Goal: Book appointment/travel/reservation

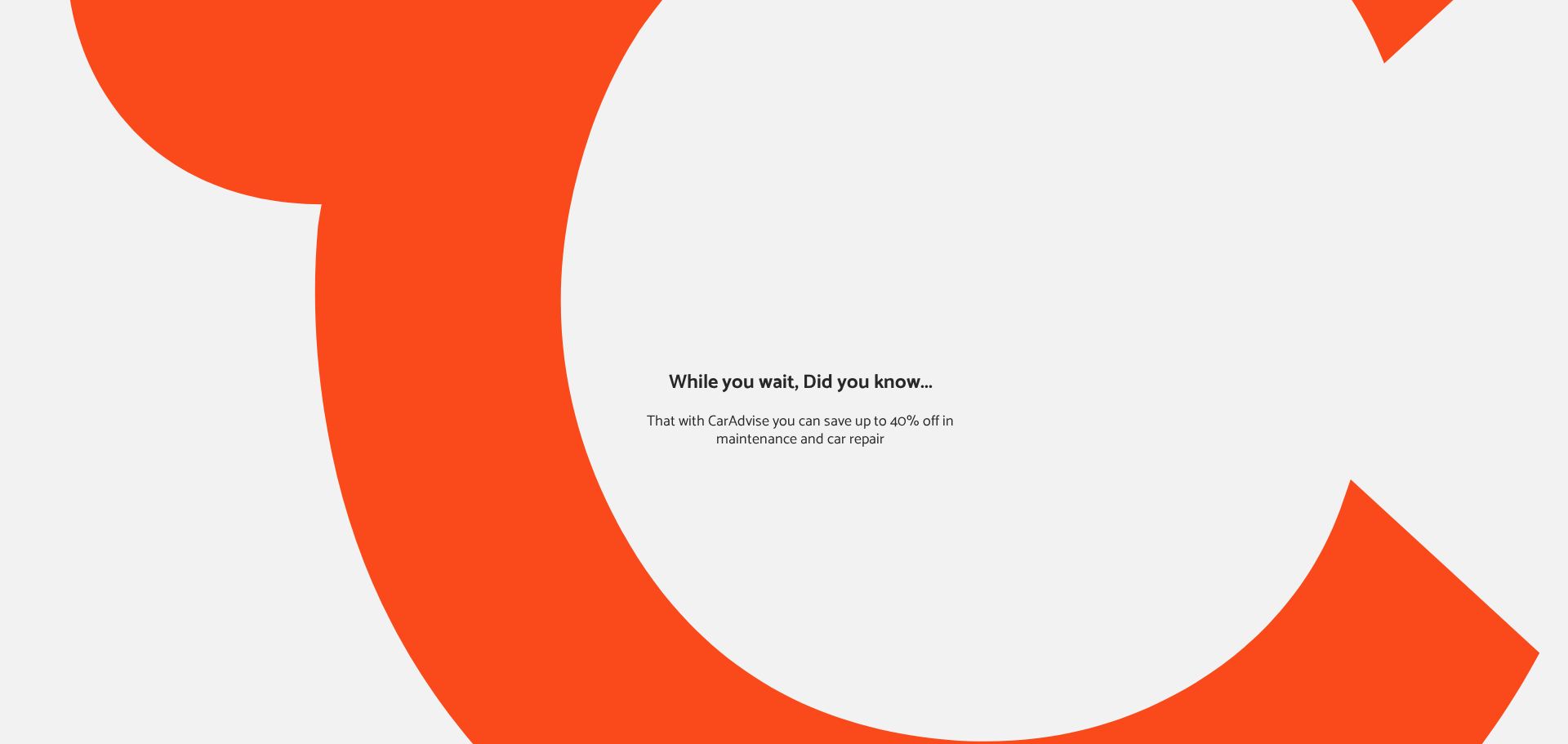
type input "*****"
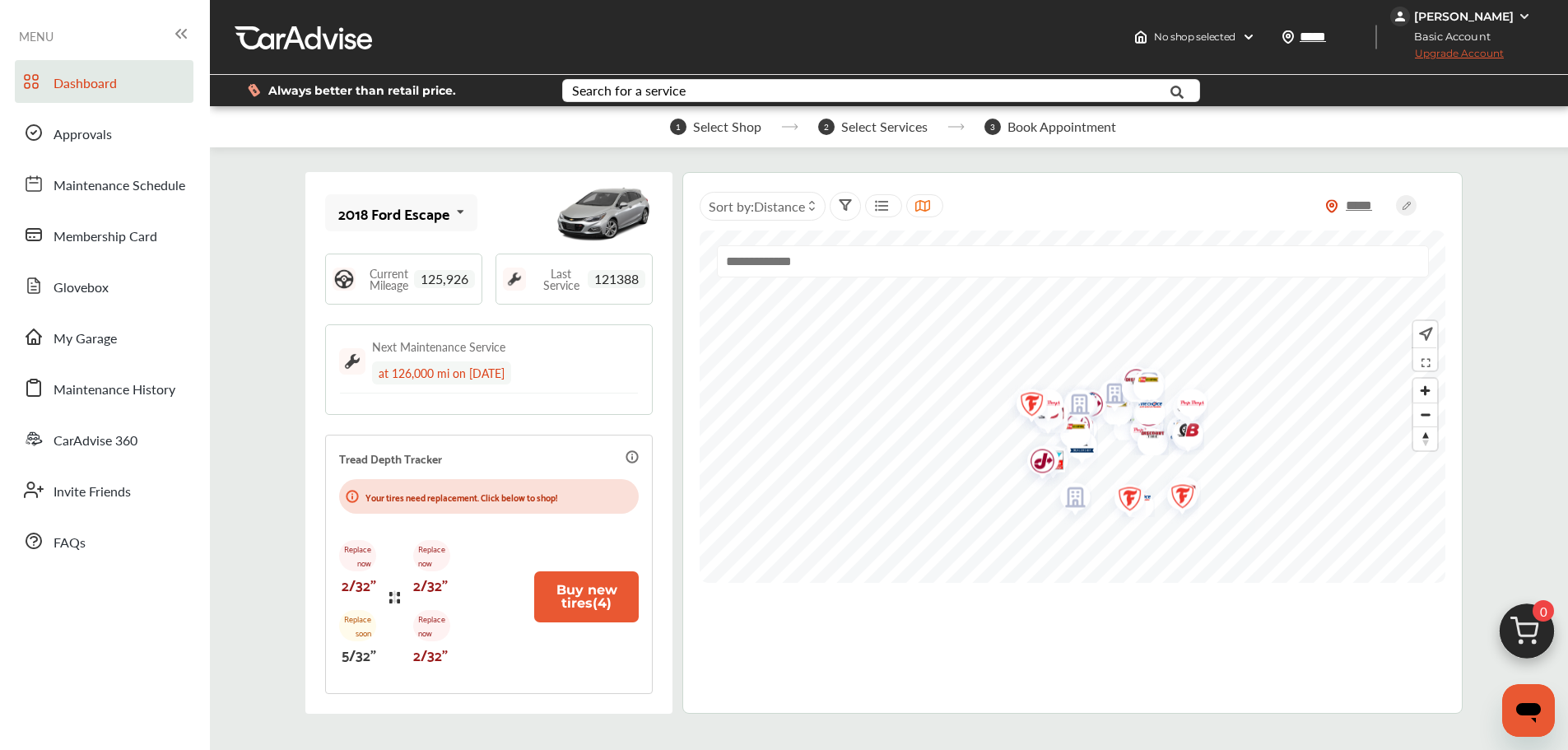
click at [135, 338] on link "My Garage" at bounding box center [104, 336] width 178 height 43
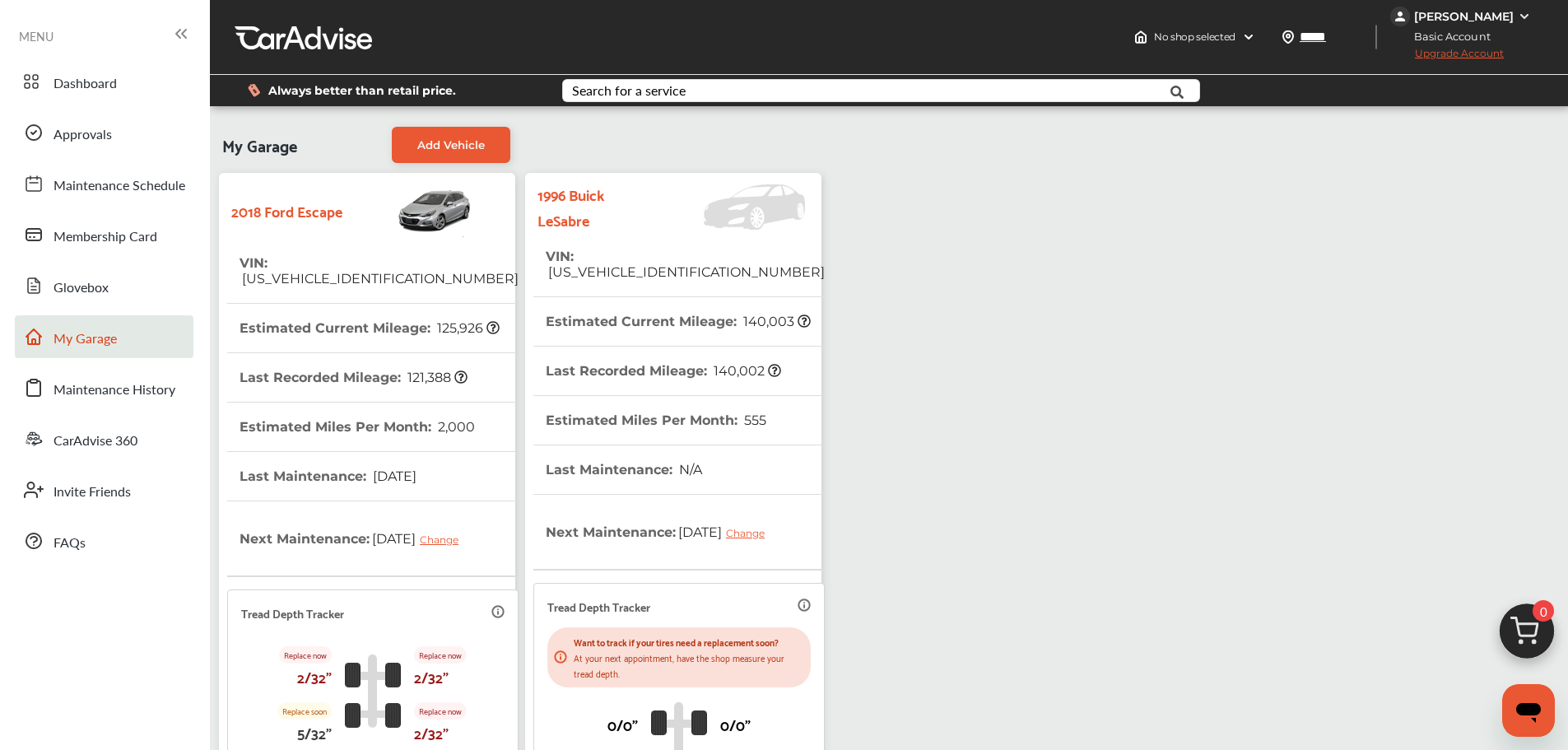
click at [638, 396] on th "Estimated Miles Per Month : 555" at bounding box center [656, 420] width 220 height 49
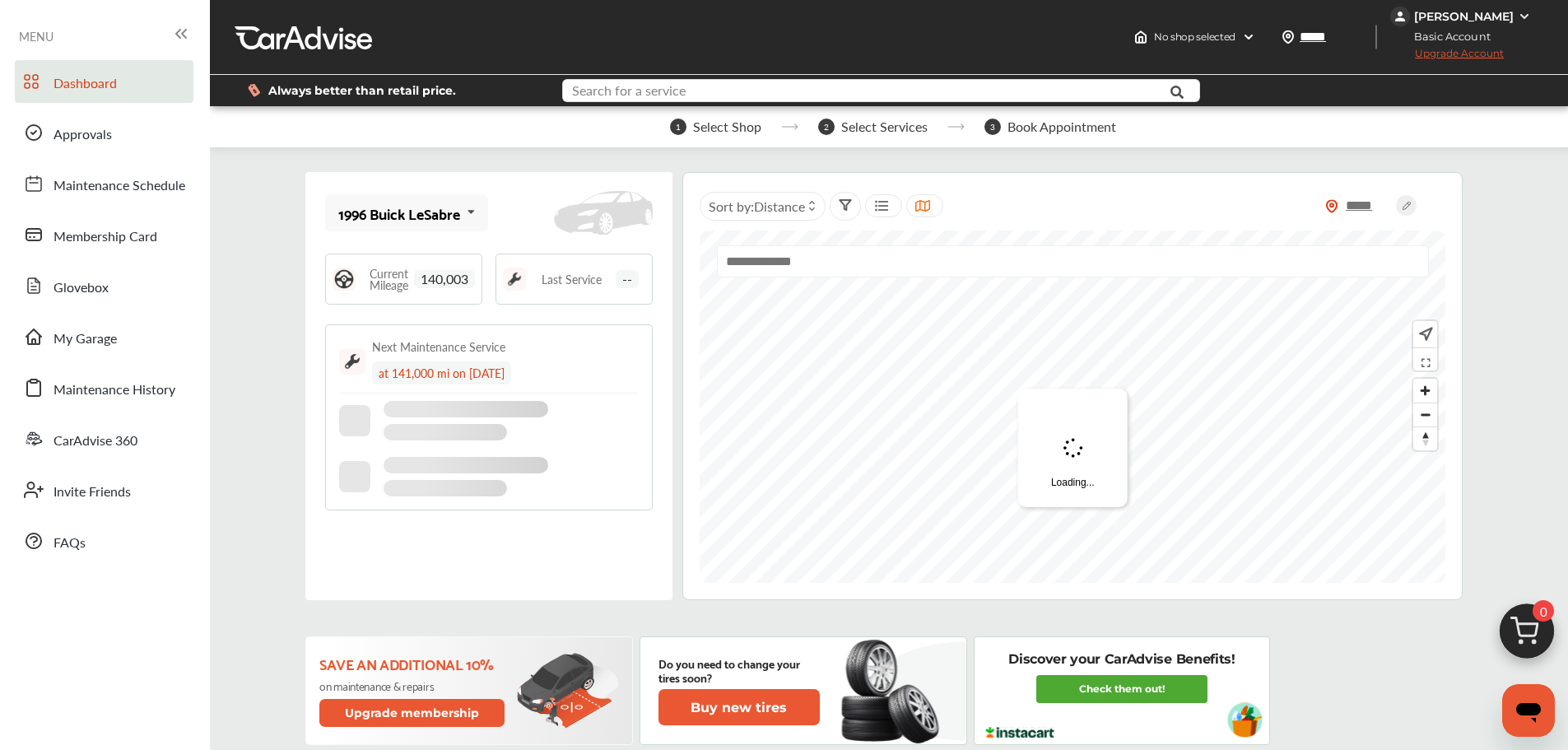
click at [800, 85] on input "text" at bounding box center [855, 92] width 582 height 25
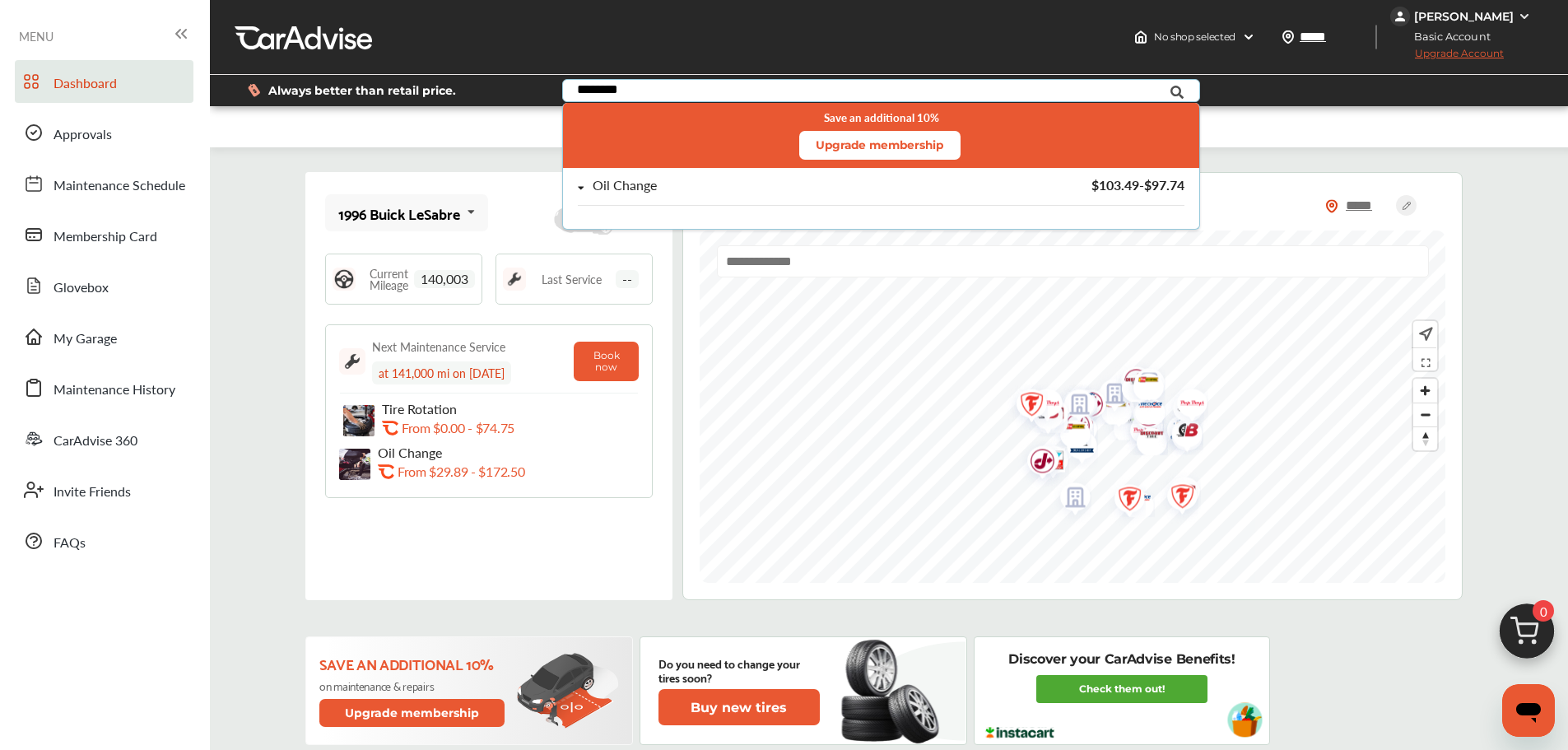
type input "********"
click at [707, 188] on div "Oil Change" at bounding box center [790, 185] width 425 height 14
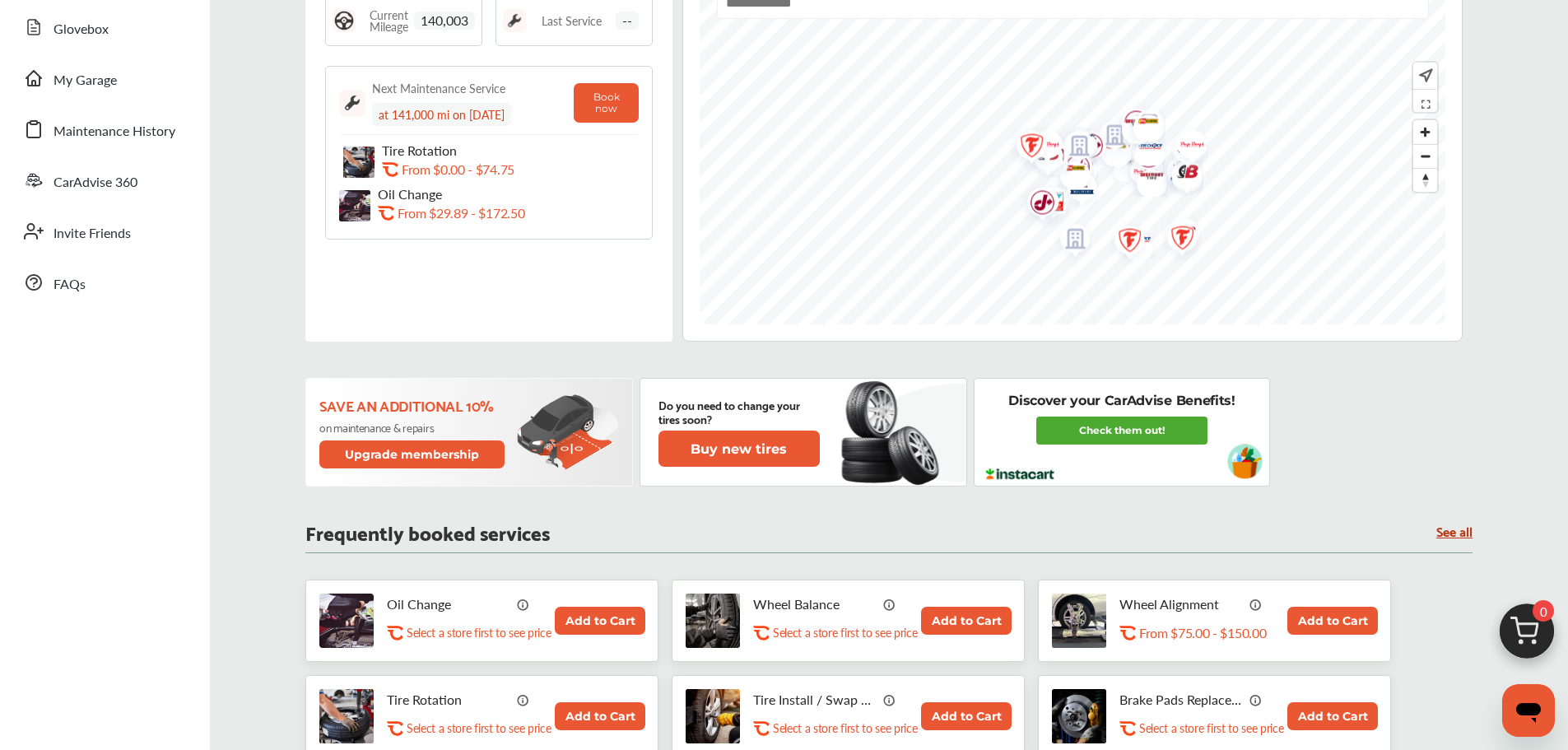
scroll to position [576, 0]
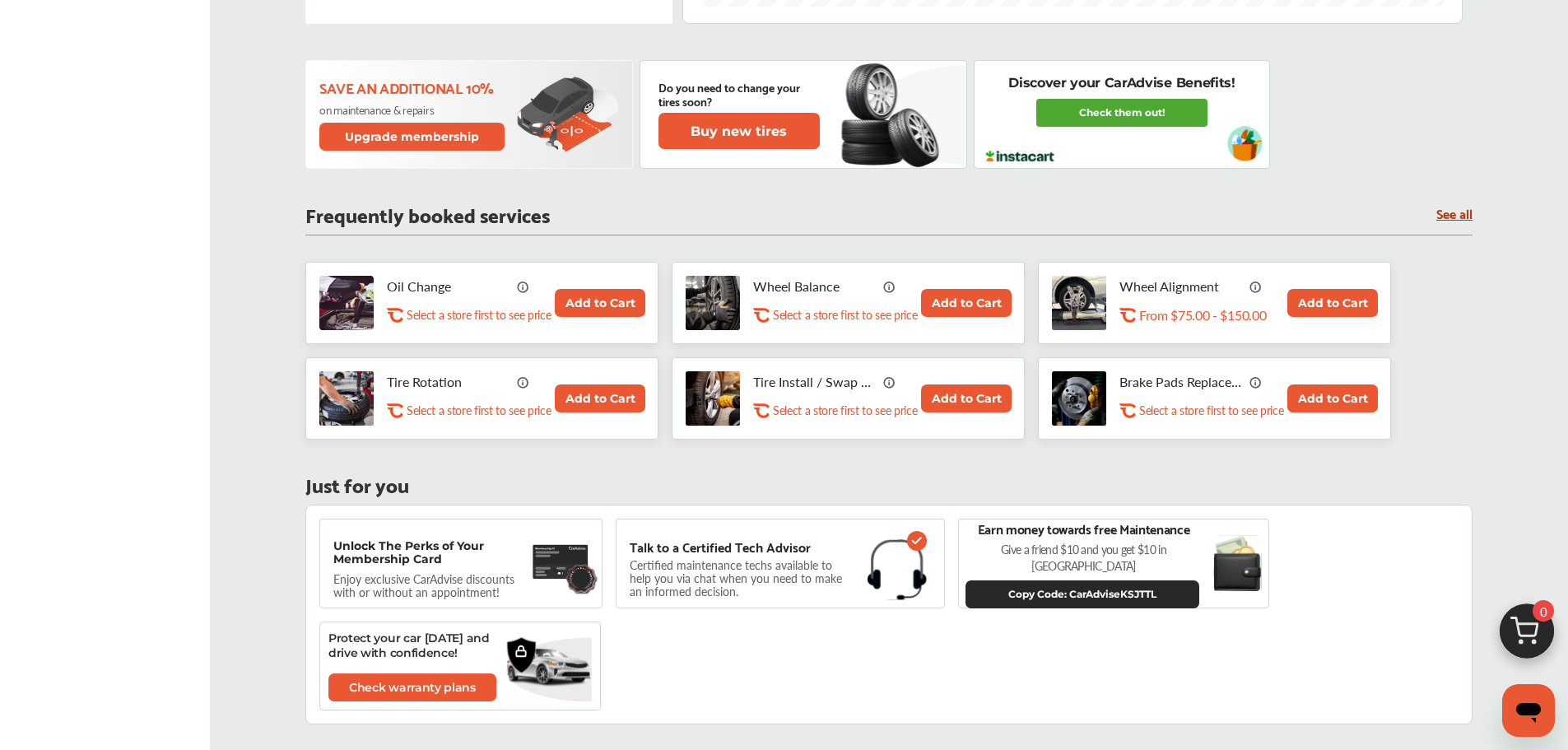
click at [577, 299] on button "Add to Cart" at bounding box center [601, 302] width 91 height 28
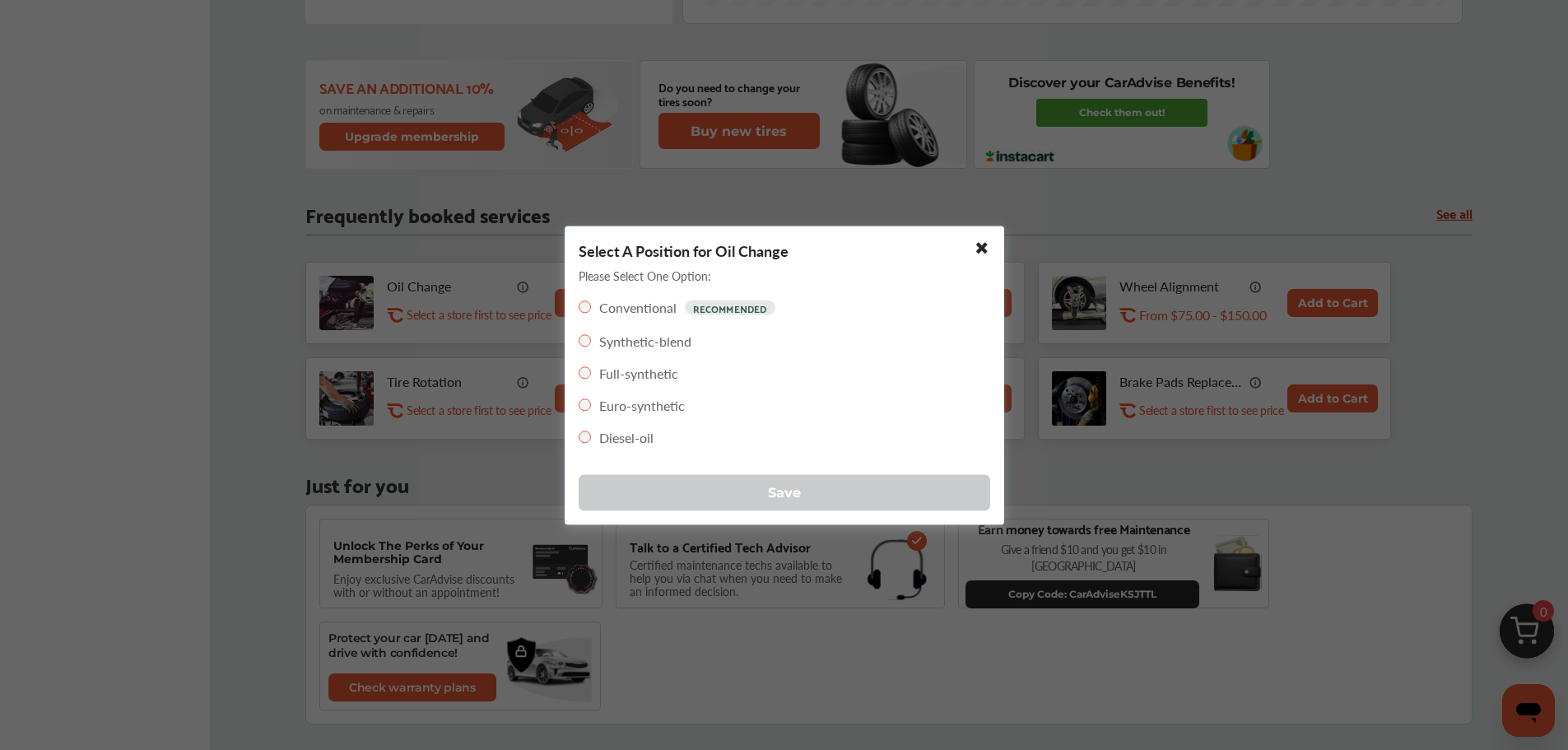
click at [614, 497] on button "Save" at bounding box center [784, 492] width 411 height 36
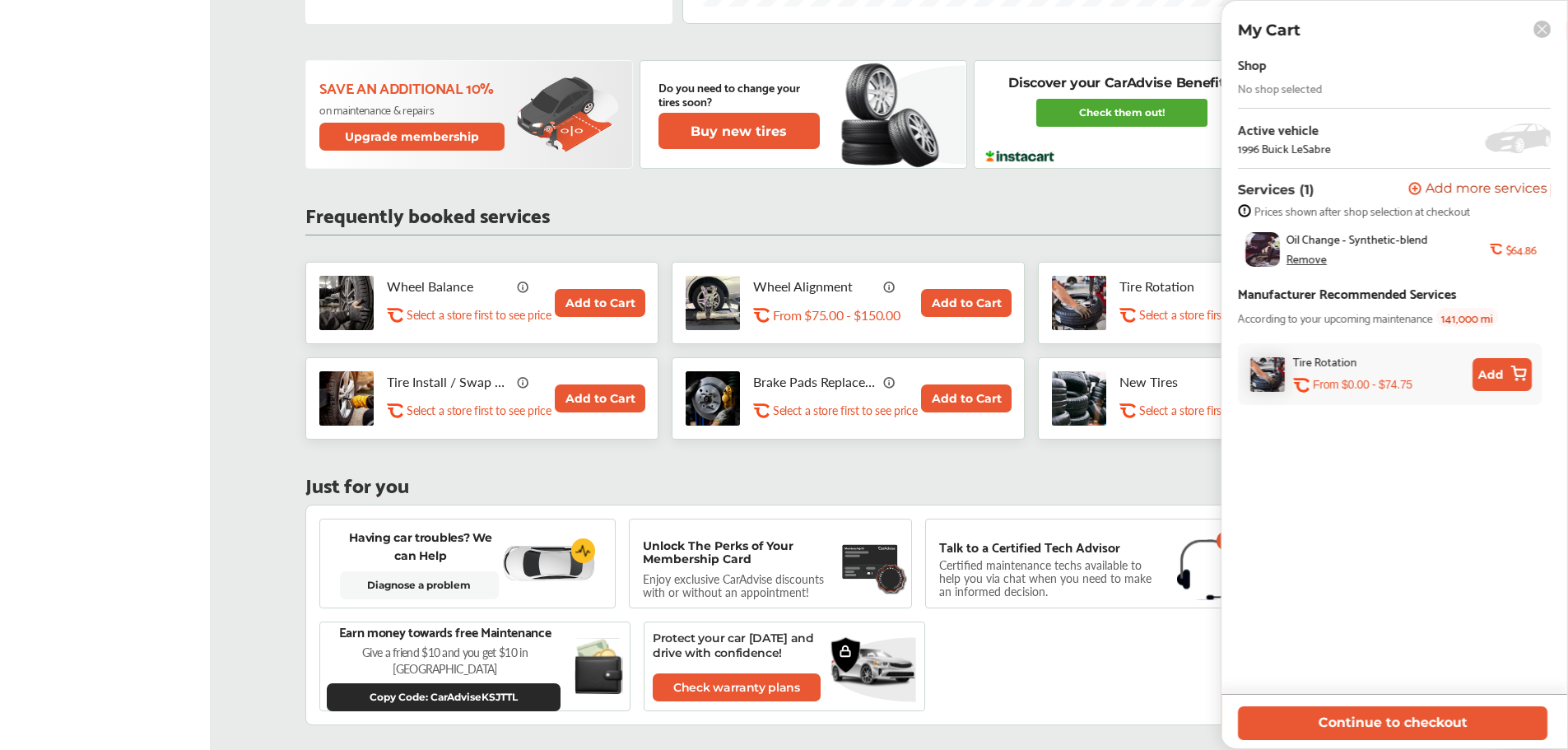
click at [1370, 721] on button "Continue to checkout" at bounding box center [1393, 723] width 310 height 34
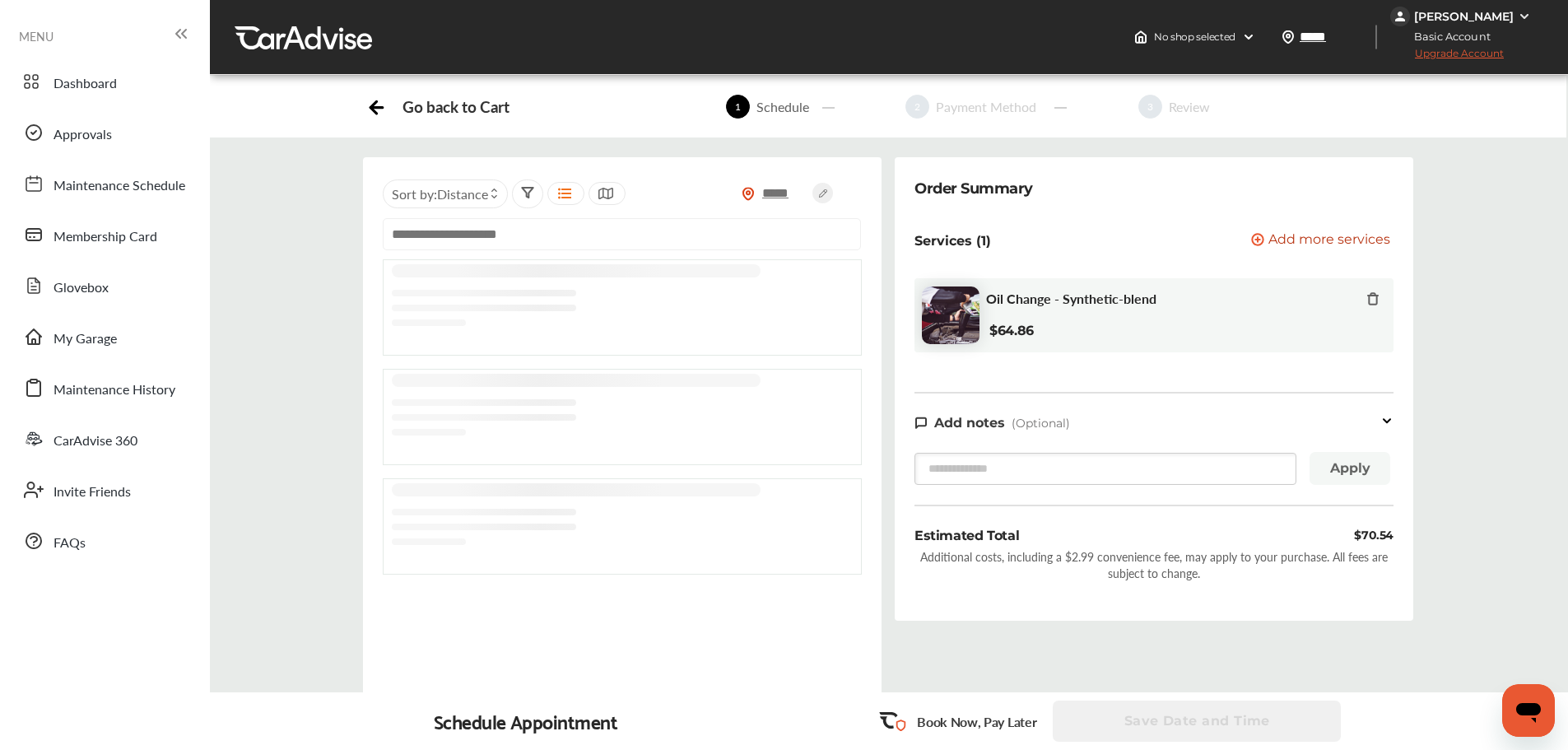
click at [624, 250] on input "text" at bounding box center [622, 234] width 479 height 32
click at [322, 249] on div "***** Sort by : Distance Use Current Location ***** Sort by : Distance Booking …" at bounding box center [888, 454] width 1383 height 594
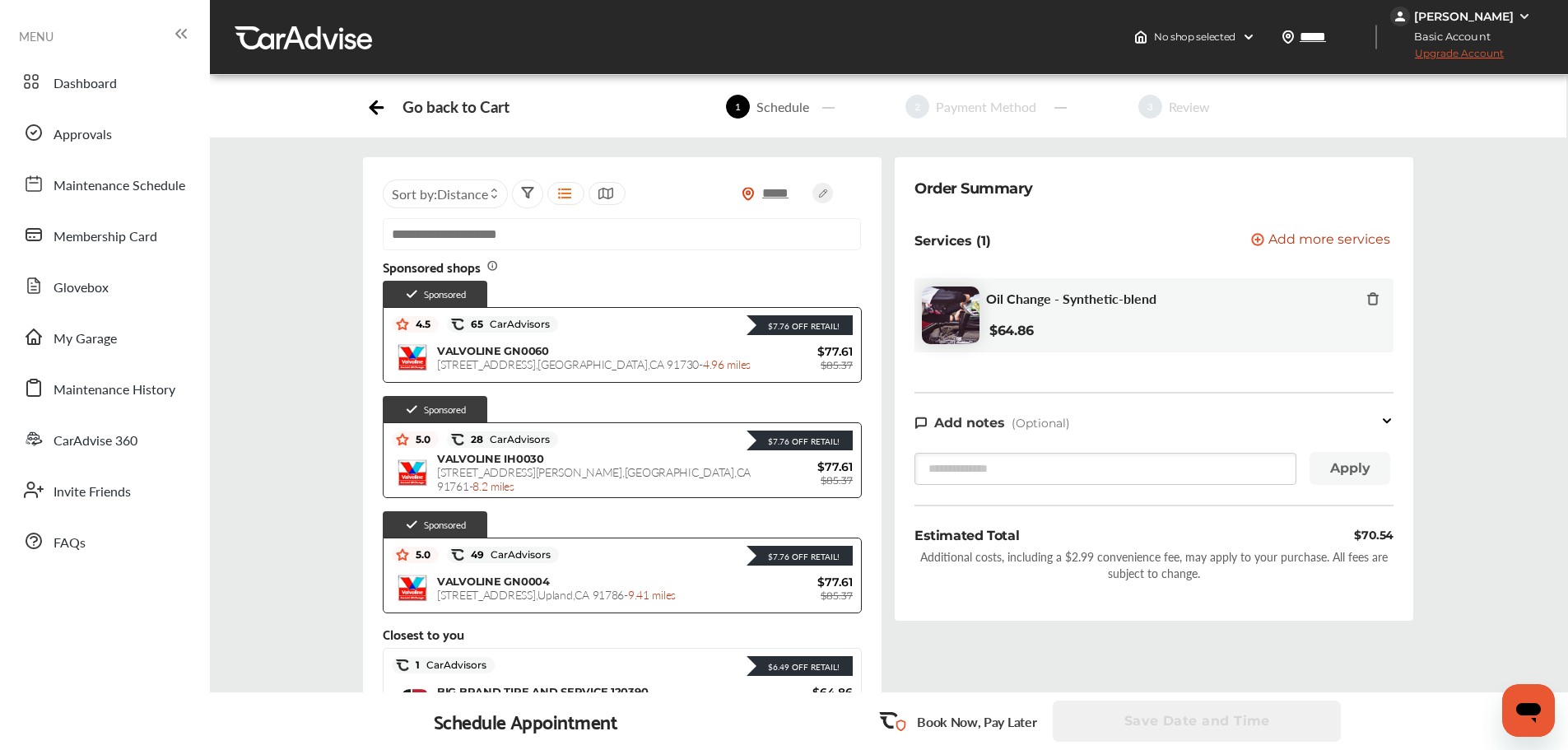
click at [499, 335] on div "4.5 65 CarAdvisors $7.76 Off Retail!" at bounding box center [622, 324] width 461 height 24
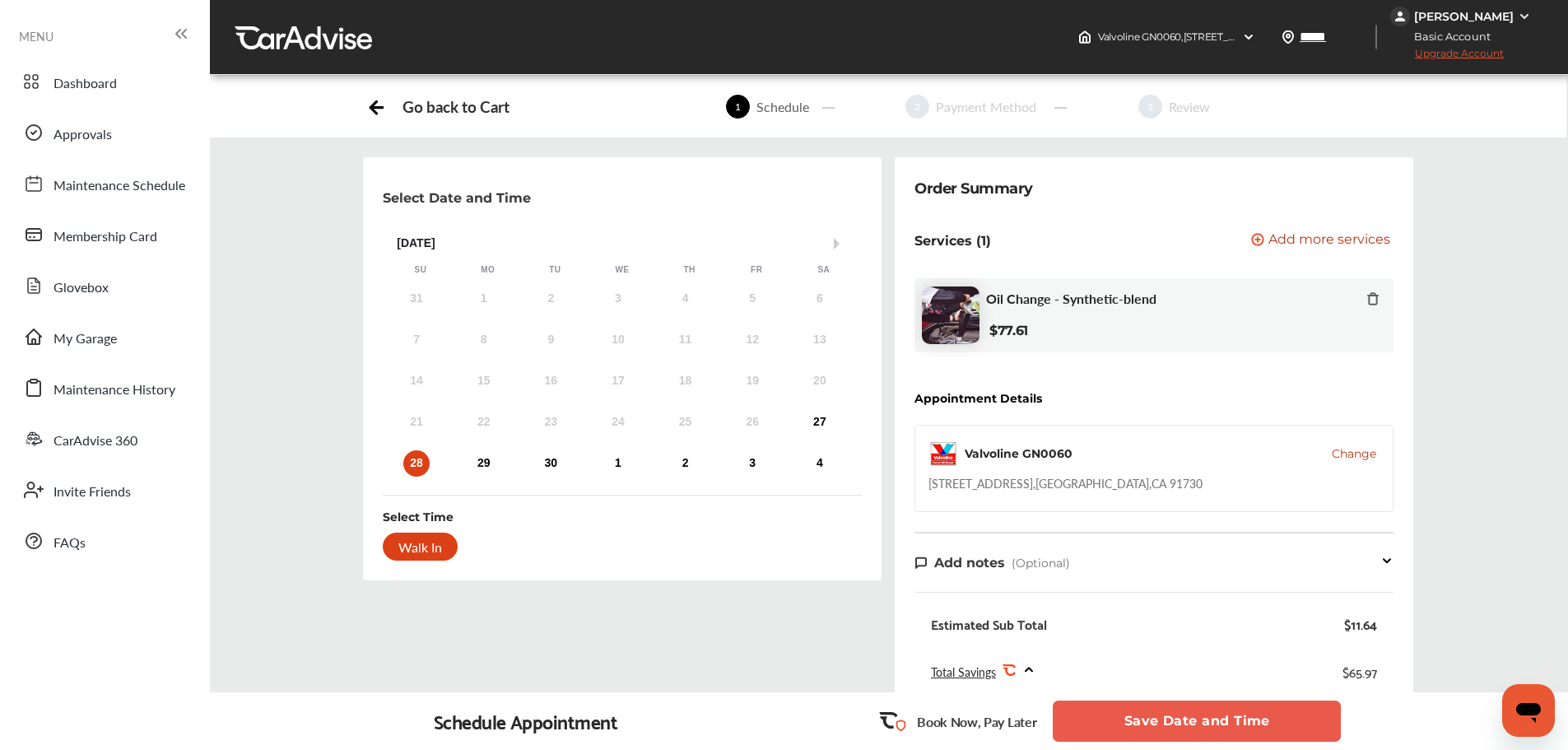
click at [822, 412] on div "27" at bounding box center [819, 421] width 26 height 26
click at [1090, 720] on button "Save Date and Time" at bounding box center [1197, 721] width 289 height 41
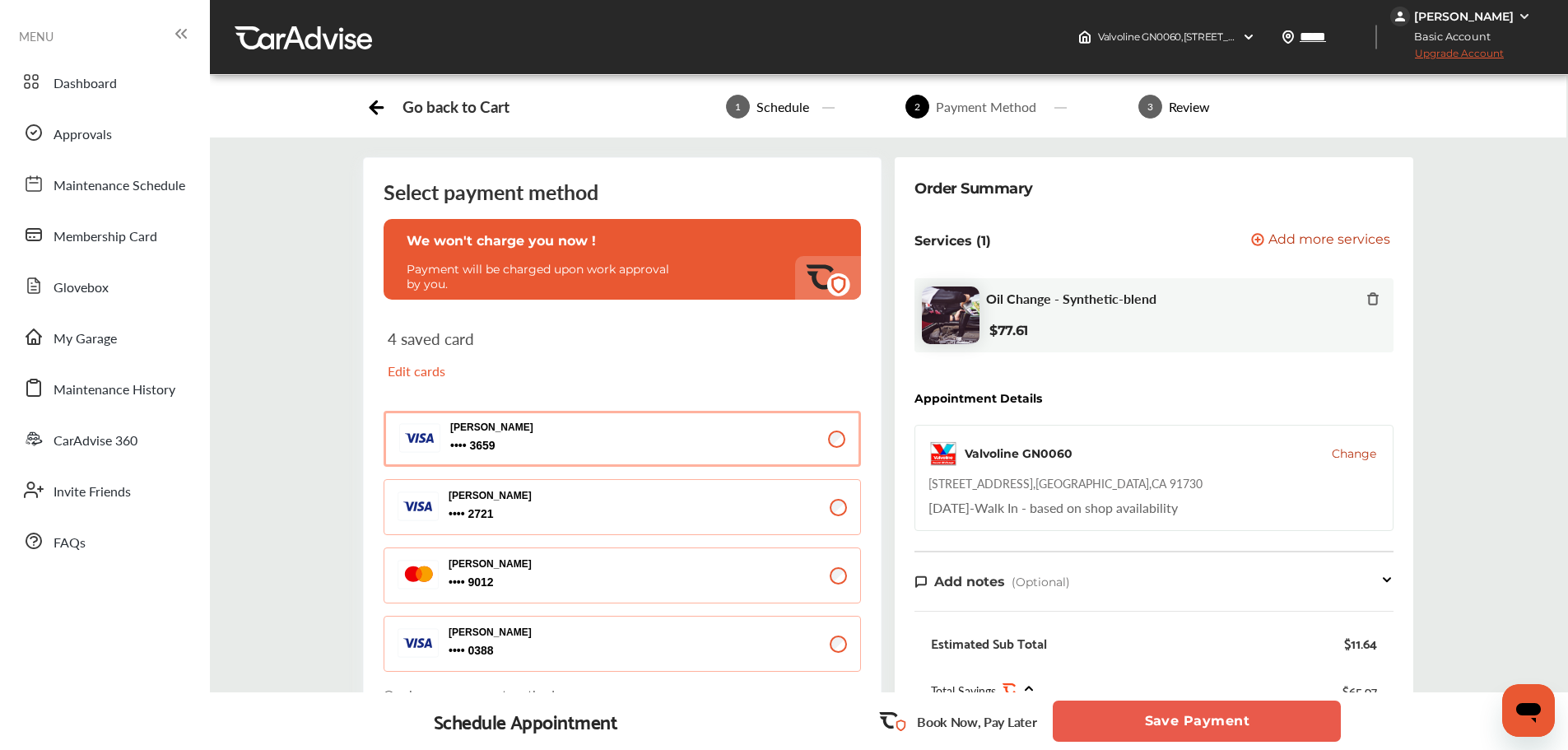
click at [1091, 720] on button "Save Payment" at bounding box center [1197, 721] width 289 height 41
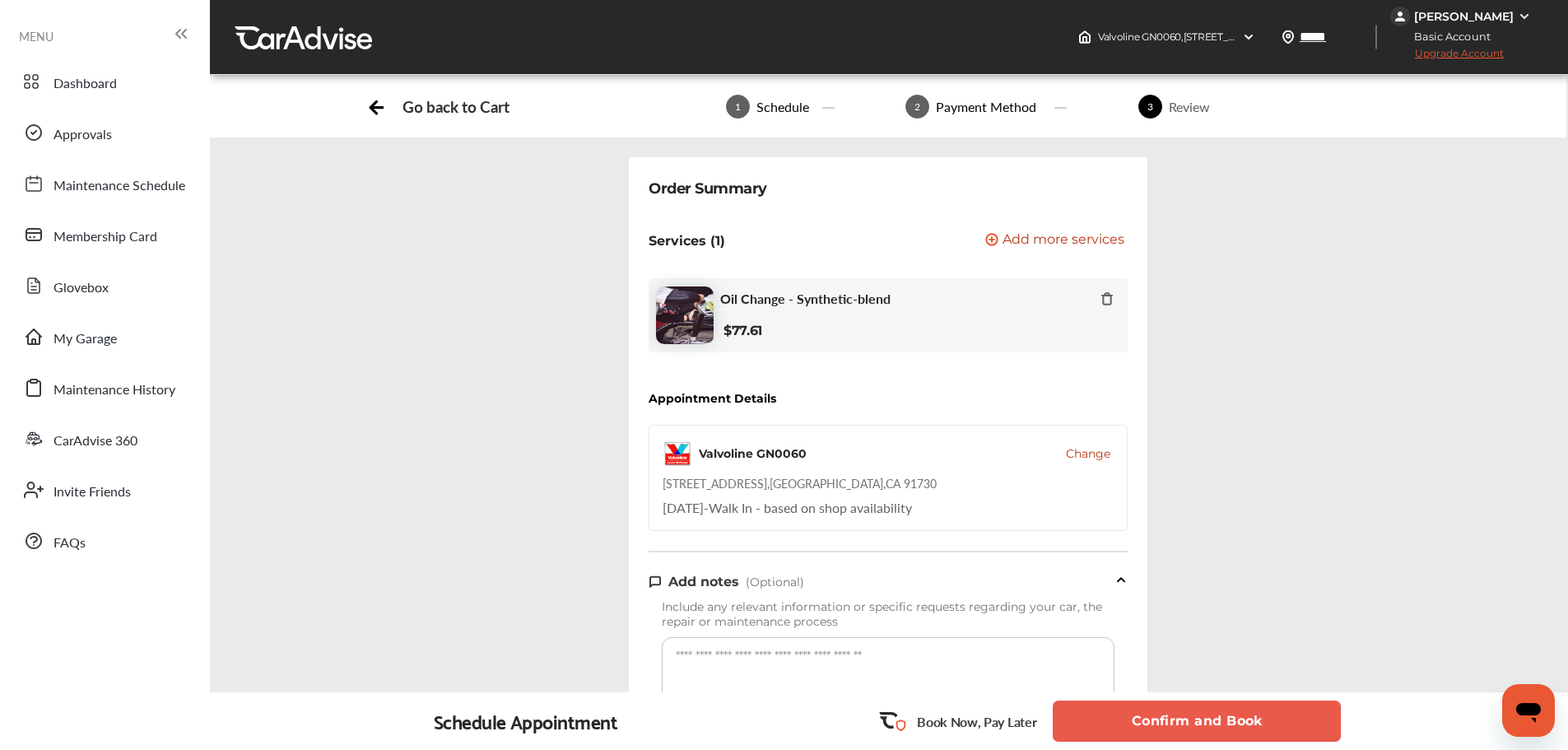
click at [1099, 717] on button "Confirm and Book" at bounding box center [1197, 721] width 289 height 41
